Goal: Find specific page/section: Find specific page/section

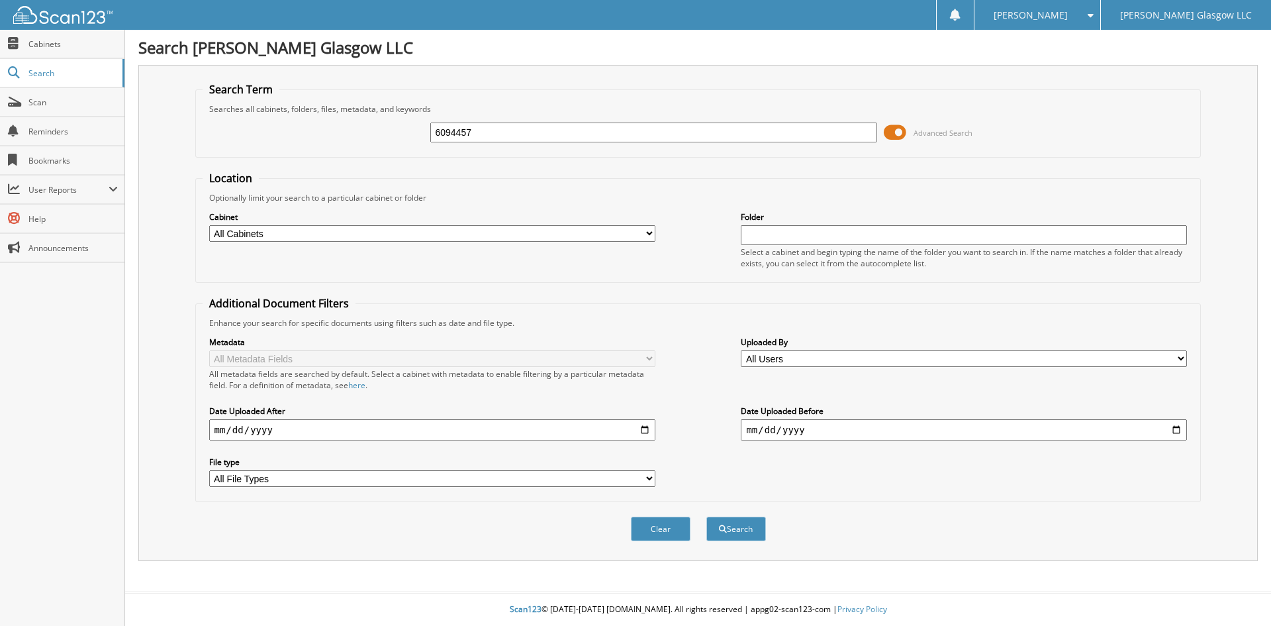
type input "6094457"
click at [900, 132] on span at bounding box center [895, 132] width 23 height 20
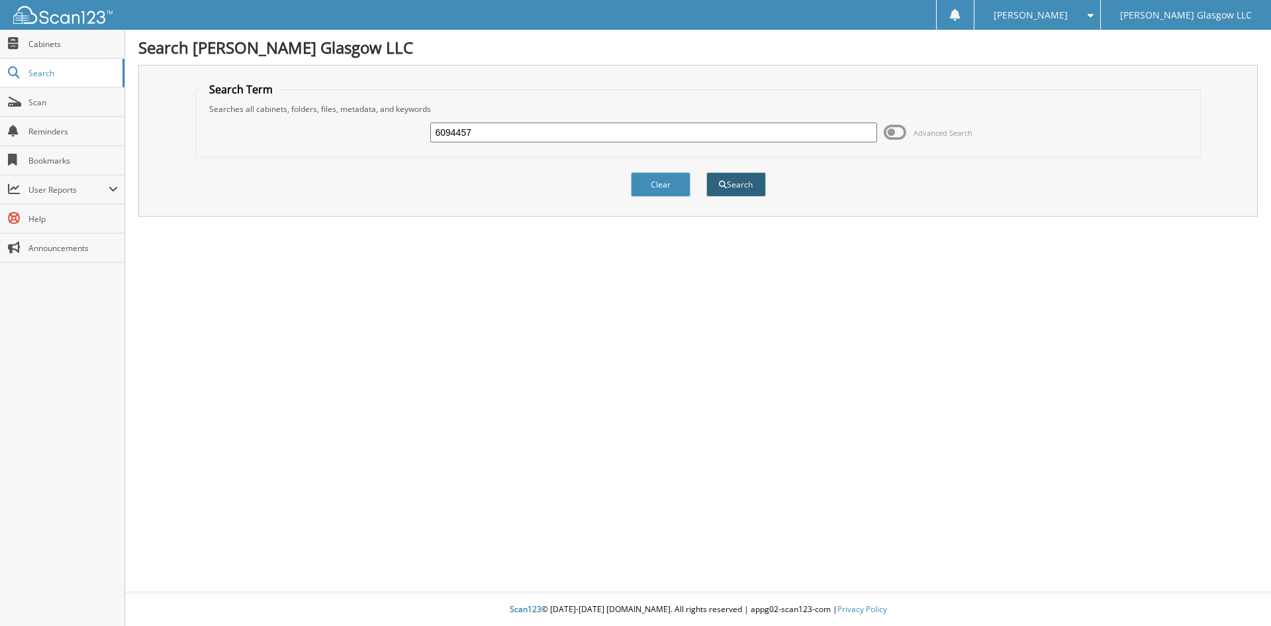
click at [727, 189] on button "Search" at bounding box center [736, 184] width 60 height 24
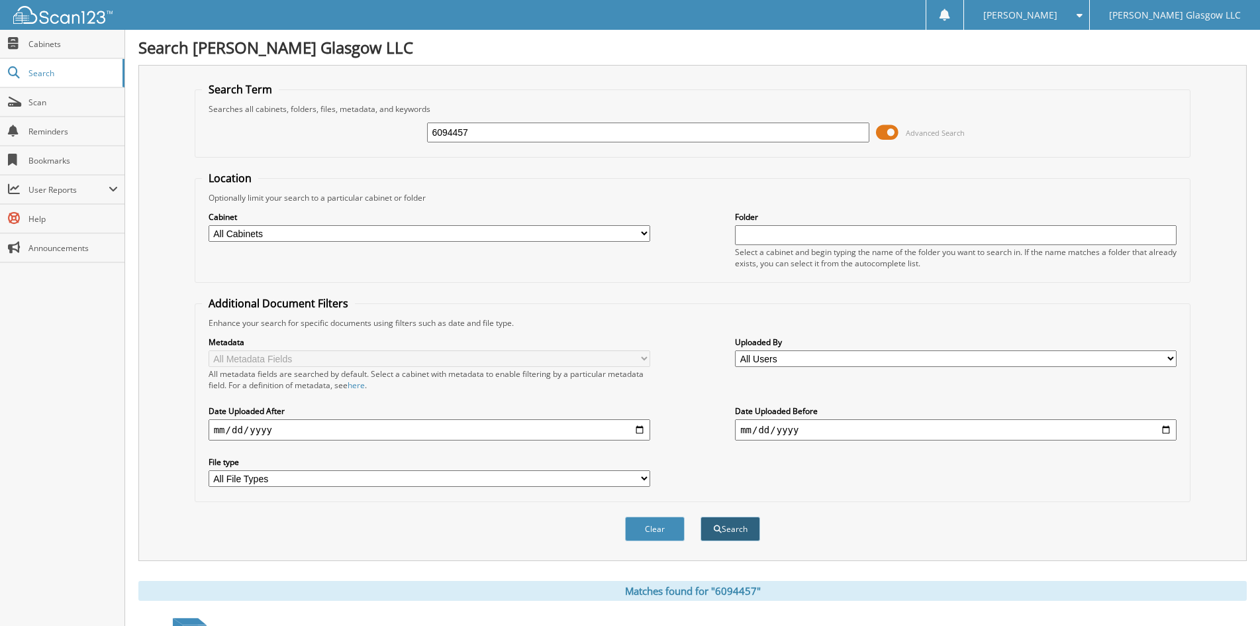
click at [747, 533] on button "Search" at bounding box center [730, 528] width 60 height 24
click at [892, 130] on span at bounding box center [887, 132] width 23 height 20
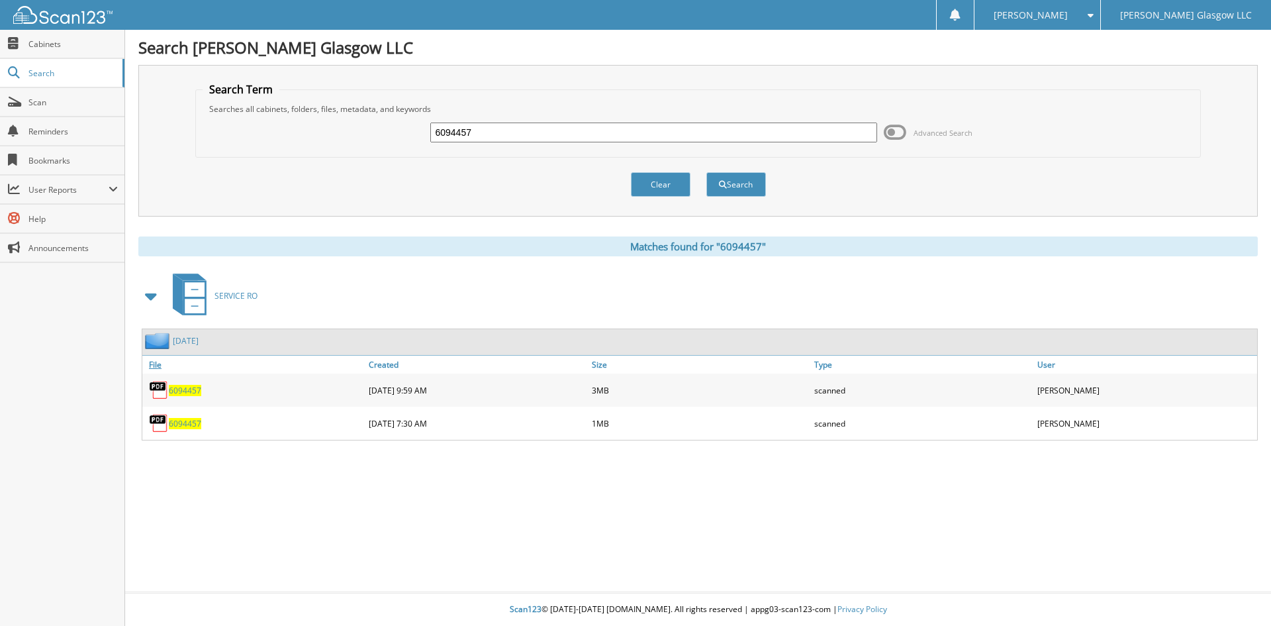
drag, startPoint x: 176, startPoint y: 390, endPoint x: 277, endPoint y: 364, distance: 104.5
click at [177, 390] on span "6094457" at bounding box center [185, 390] width 32 height 11
click at [673, 187] on button "Clear" at bounding box center [661, 184] width 60 height 24
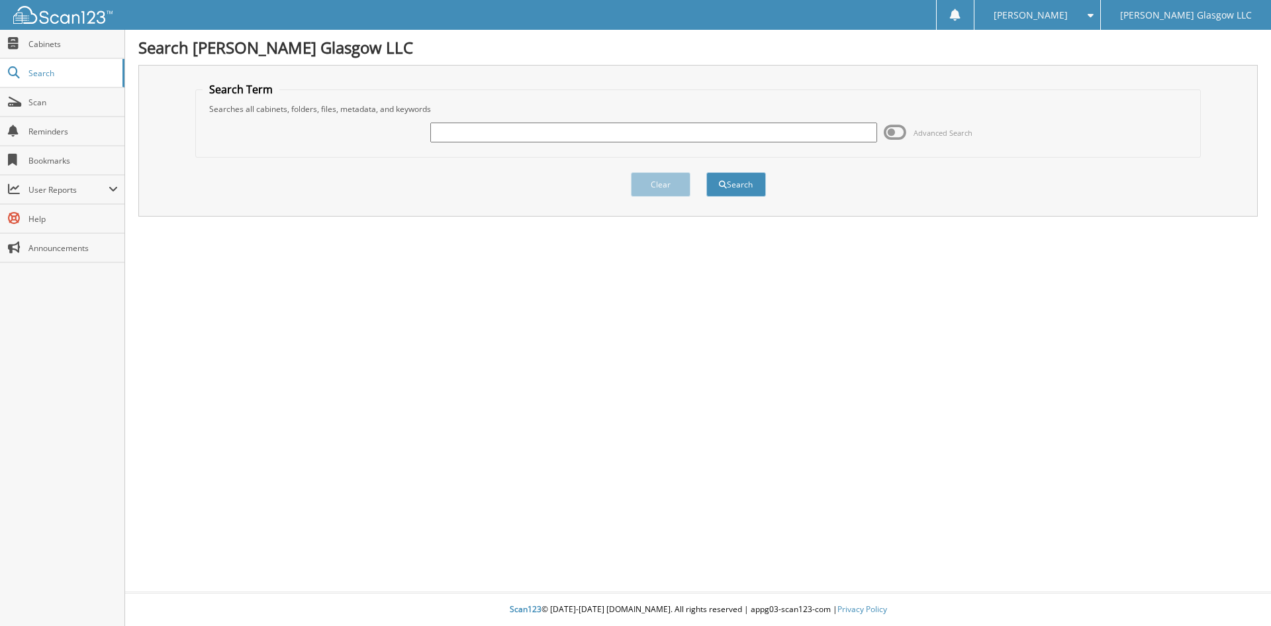
click at [626, 119] on div "Advanced Search" at bounding box center [699, 133] width 992 height 36
drag, startPoint x: 656, startPoint y: 131, endPoint x: 662, endPoint y: 127, distance: 7.2
click at [656, 131] on input "text" at bounding box center [653, 132] width 446 height 20
type input "6092580"
click at [706, 172] on button "Search" at bounding box center [736, 184] width 60 height 24
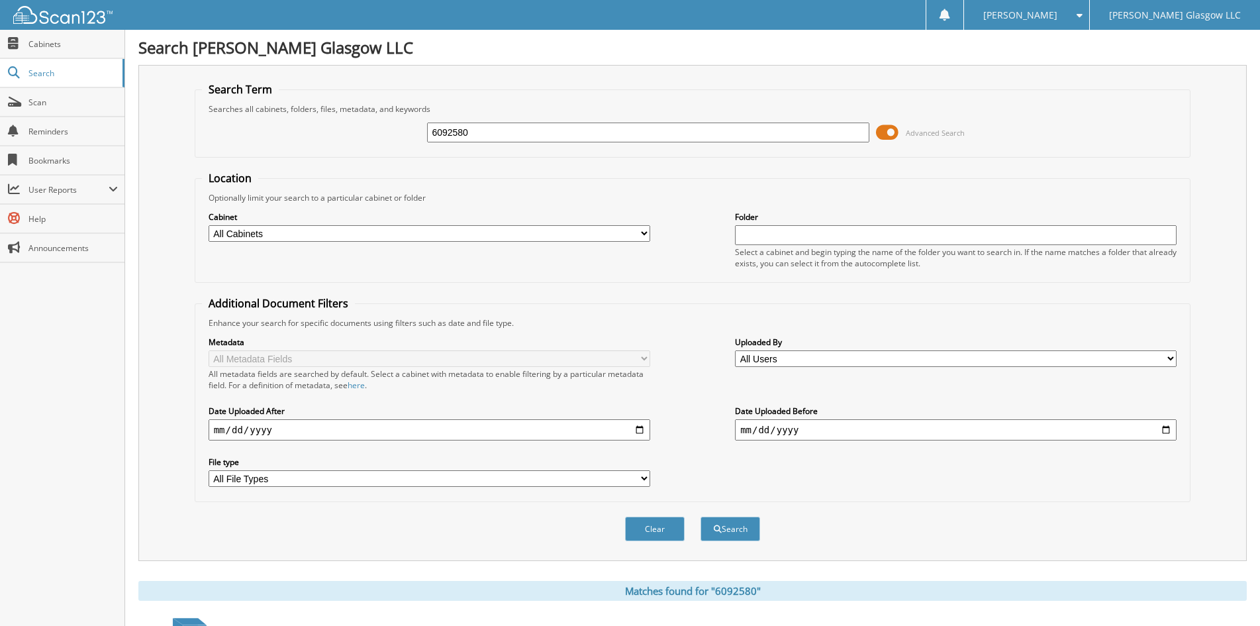
click at [887, 132] on span at bounding box center [887, 132] width 23 height 20
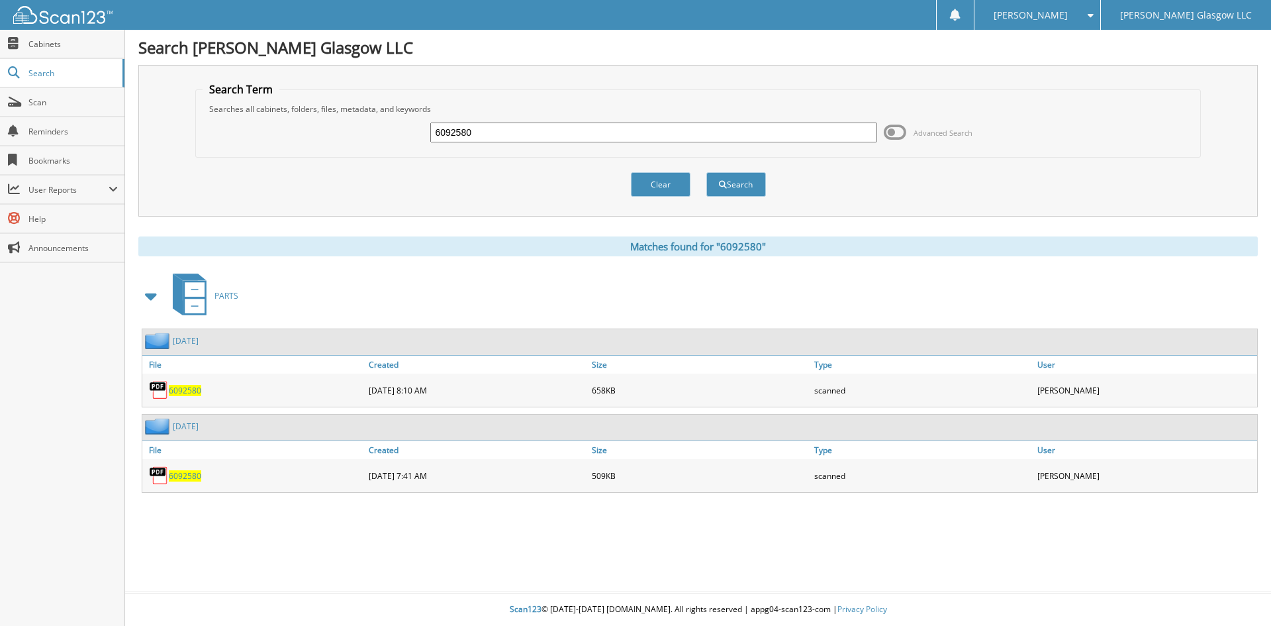
click at [190, 385] on span "6092580" at bounding box center [185, 390] width 32 height 11
click at [175, 390] on span "6092580" at bounding box center [185, 390] width 32 height 11
click at [193, 475] on span "6092580" at bounding box center [185, 475] width 32 height 11
click at [644, 180] on button "Clear" at bounding box center [661, 184] width 60 height 24
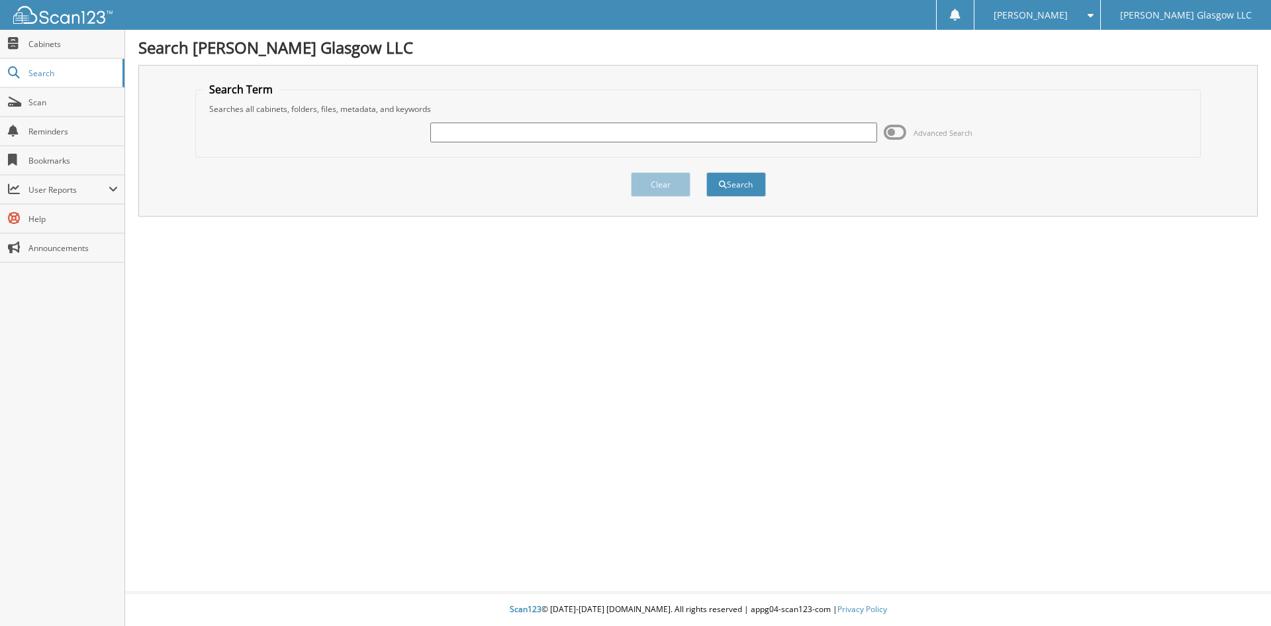
click at [531, 132] on input "text" at bounding box center [653, 132] width 446 height 20
type input "6094457"
click at [739, 186] on button "Search" at bounding box center [736, 184] width 60 height 24
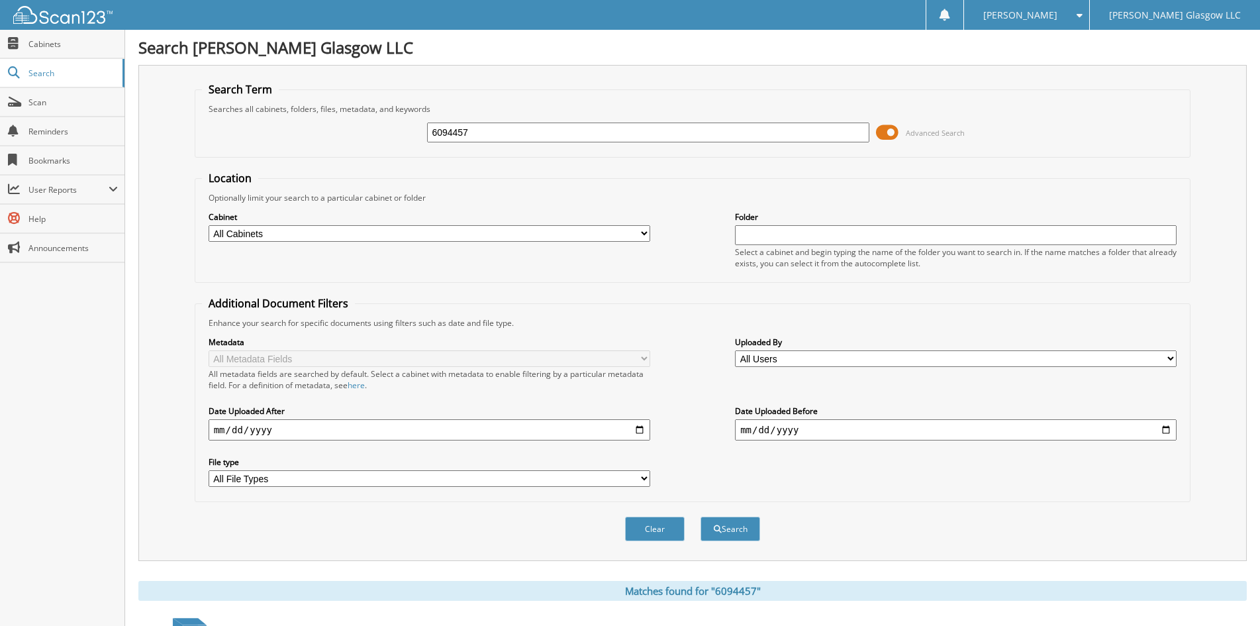
click at [886, 129] on span at bounding box center [887, 132] width 23 height 20
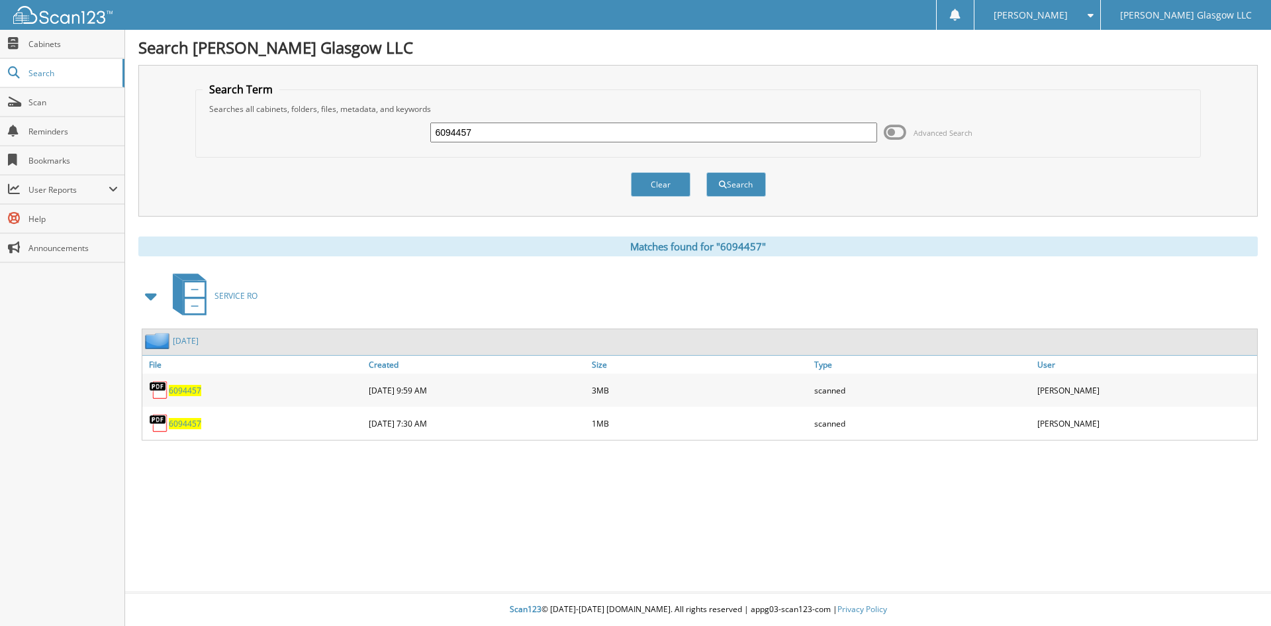
drag, startPoint x: 179, startPoint y: 388, endPoint x: 190, endPoint y: 388, distance: 10.6
click at [180, 388] on span "6094457" at bounding box center [185, 390] width 32 height 11
click at [187, 419] on span "6094457" at bounding box center [185, 423] width 32 height 11
click at [181, 423] on span "6094457" at bounding box center [185, 423] width 32 height 11
drag, startPoint x: 487, startPoint y: 134, endPoint x: 389, endPoint y: 140, distance: 97.5
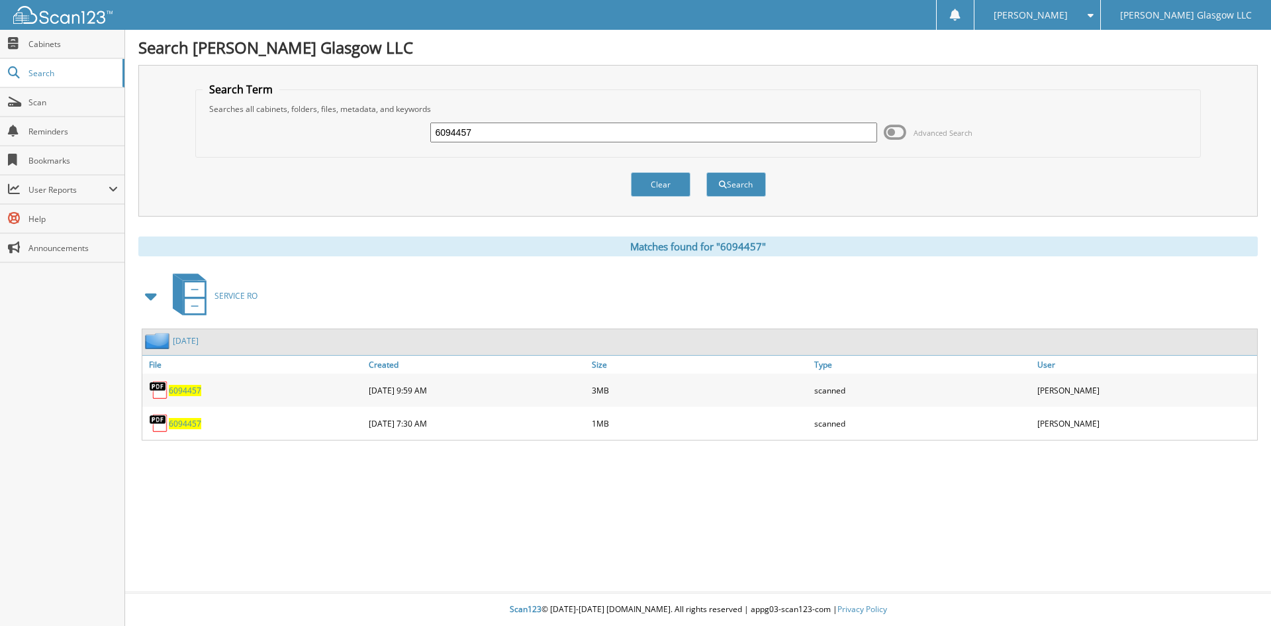
click at [389, 140] on div "6094457 Advanced Search" at bounding box center [699, 133] width 992 height 36
type input "6095150"
click at [706, 172] on button "Search" at bounding box center [736, 184] width 60 height 24
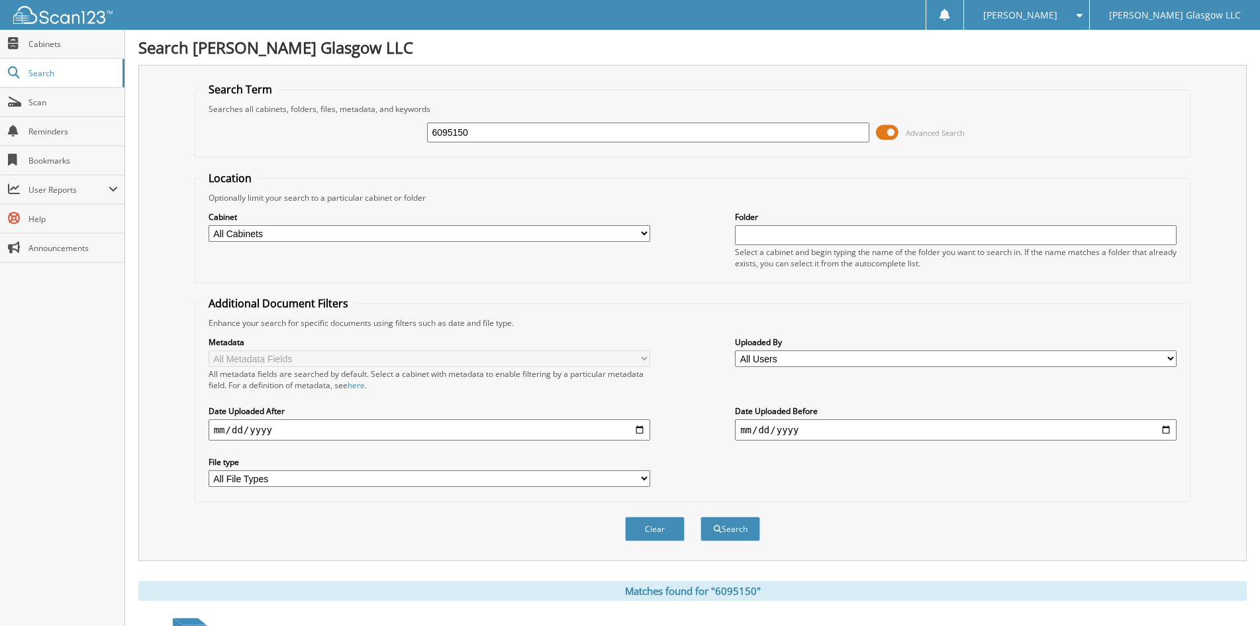
click at [889, 134] on span at bounding box center [887, 132] width 23 height 20
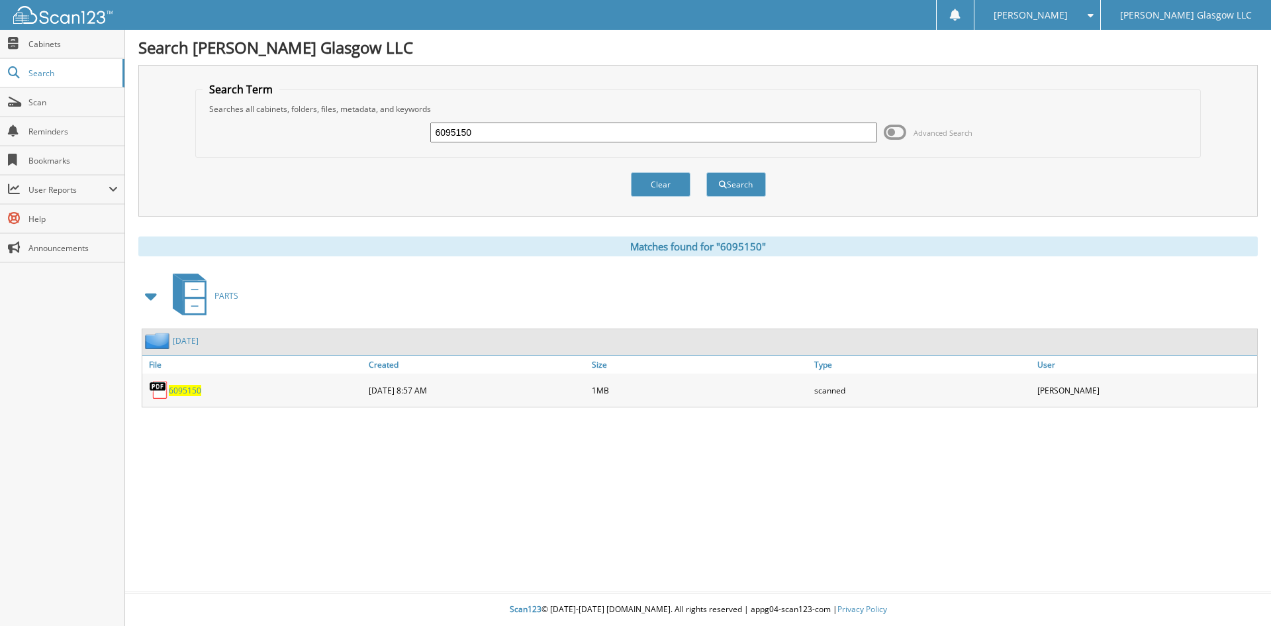
click at [184, 387] on span "6095150" at bounding box center [185, 390] width 32 height 11
